Goal: Task Accomplishment & Management: Manage account settings

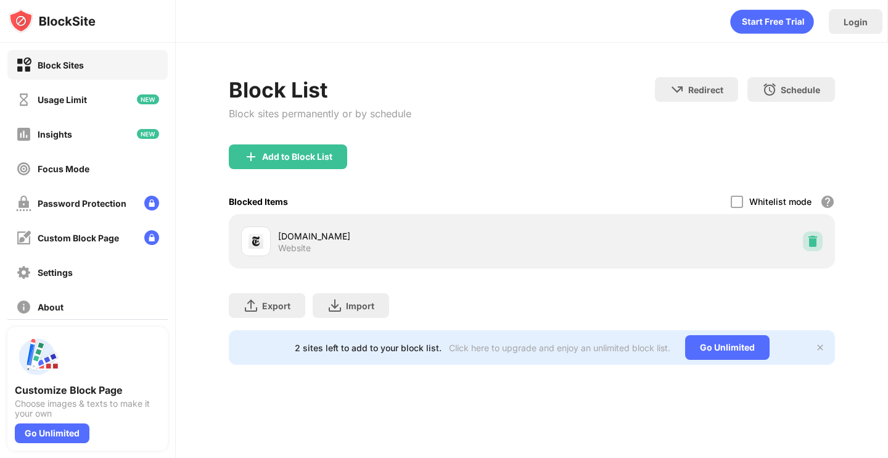
click at [818, 246] on img at bounding box center [813, 241] width 12 height 12
